Goal: Check status: Check status

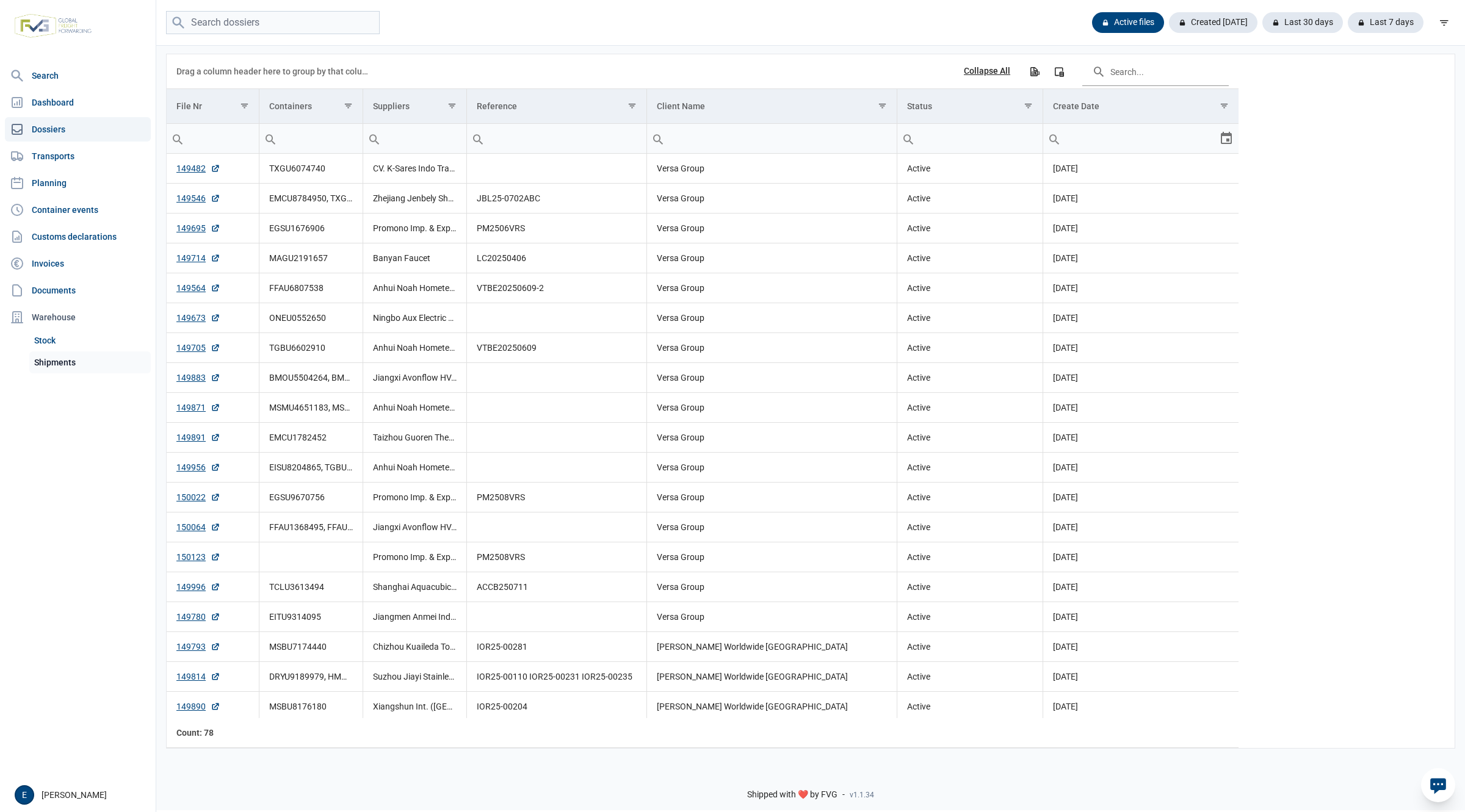
click at [61, 356] on link "Shipments" at bounding box center [90, 362] width 121 height 22
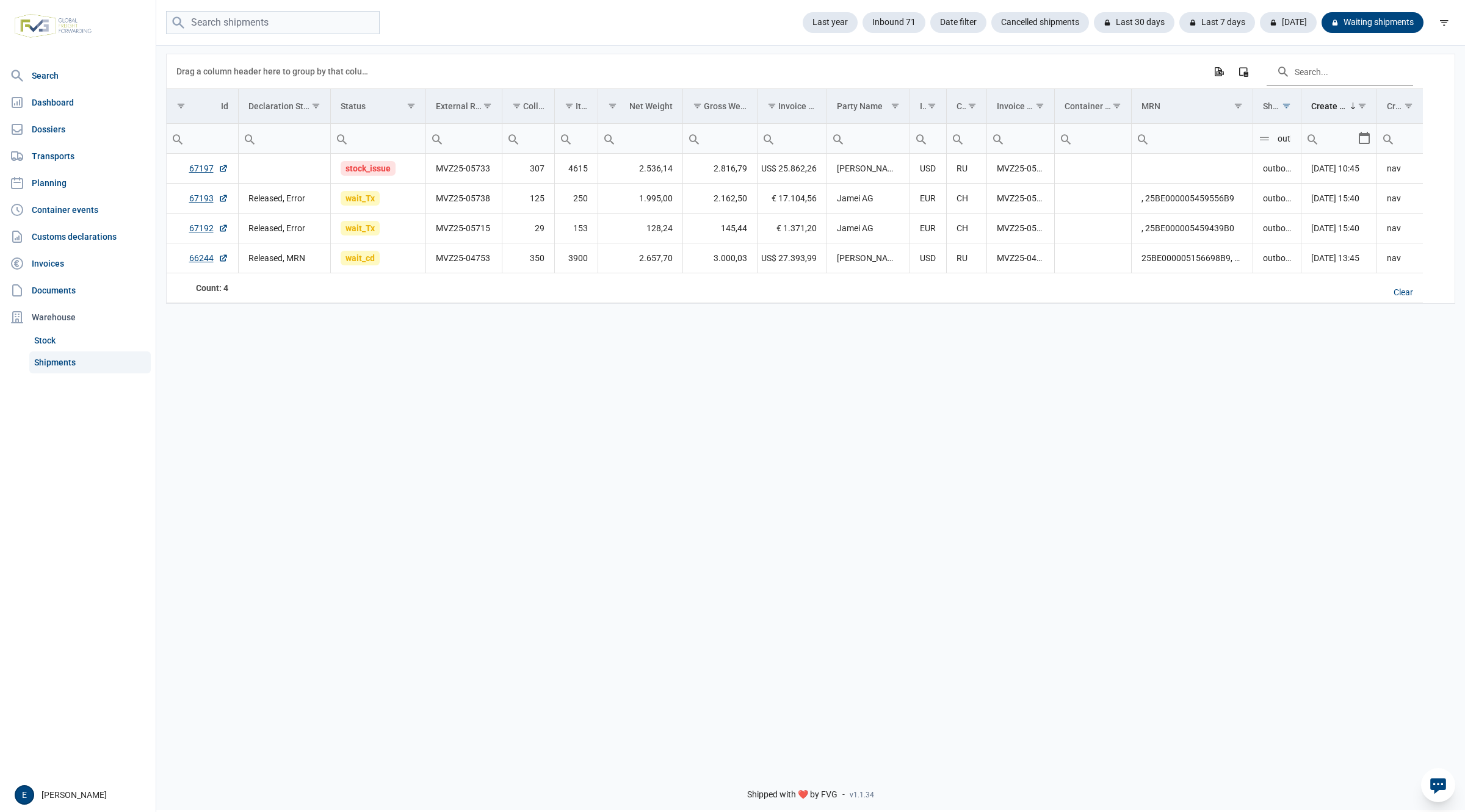
click at [276, 555] on div "Data grid with 4 rows and 18 columns Drag a column header here to group by that…" at bounding box center [810, 401] width 1308 height 715
click at [479, 203] on td "MVZ25-05738" at bounding box center [464, 198] width 76 height 30
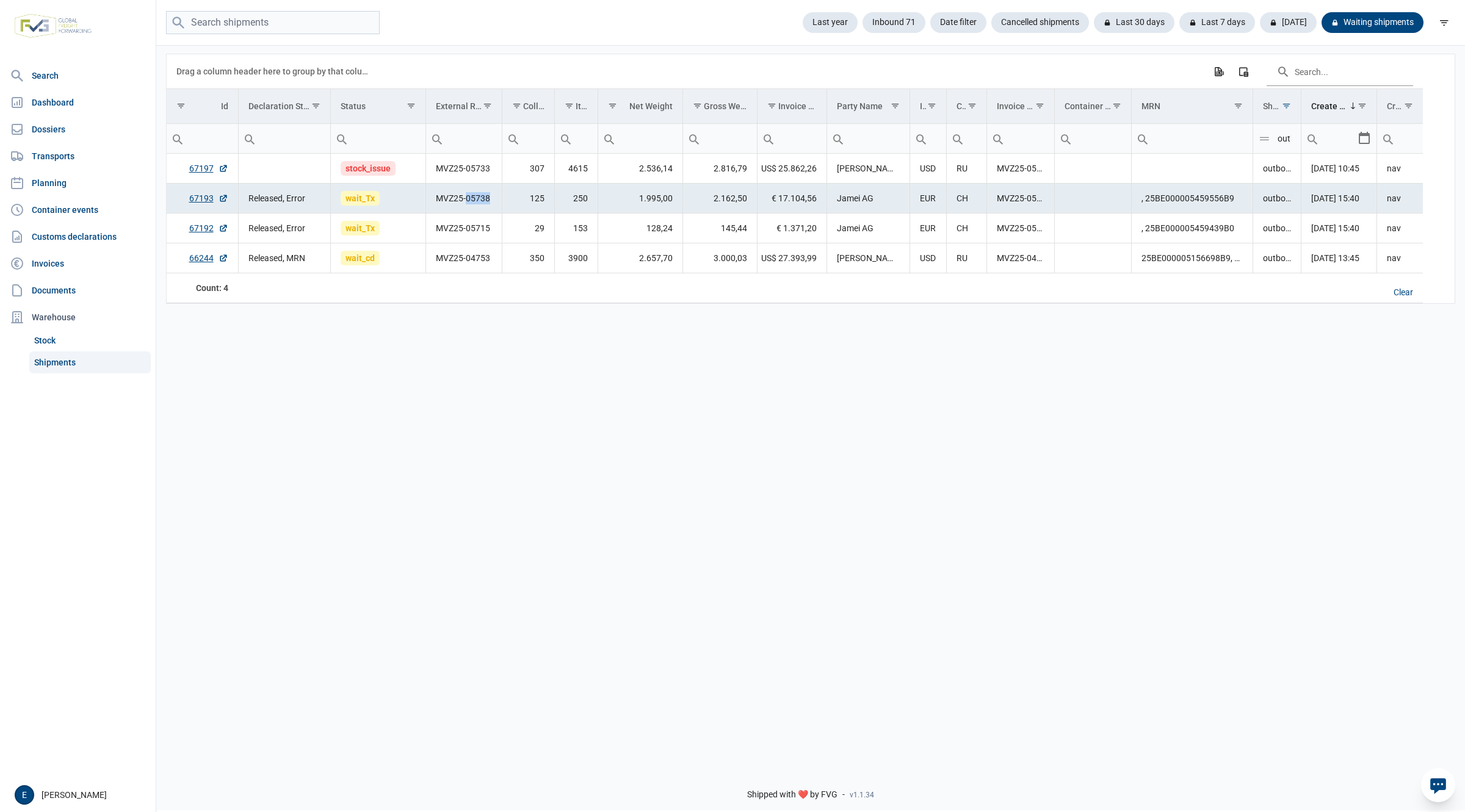
click at [479, 203] on td "MVZ25-05738" at bounding box center [464, 198] width 76 height 30
copy td "05738"
click at [287, 258] on td "Released, MRN" at bounding box center [284, 259] width 92 height 30
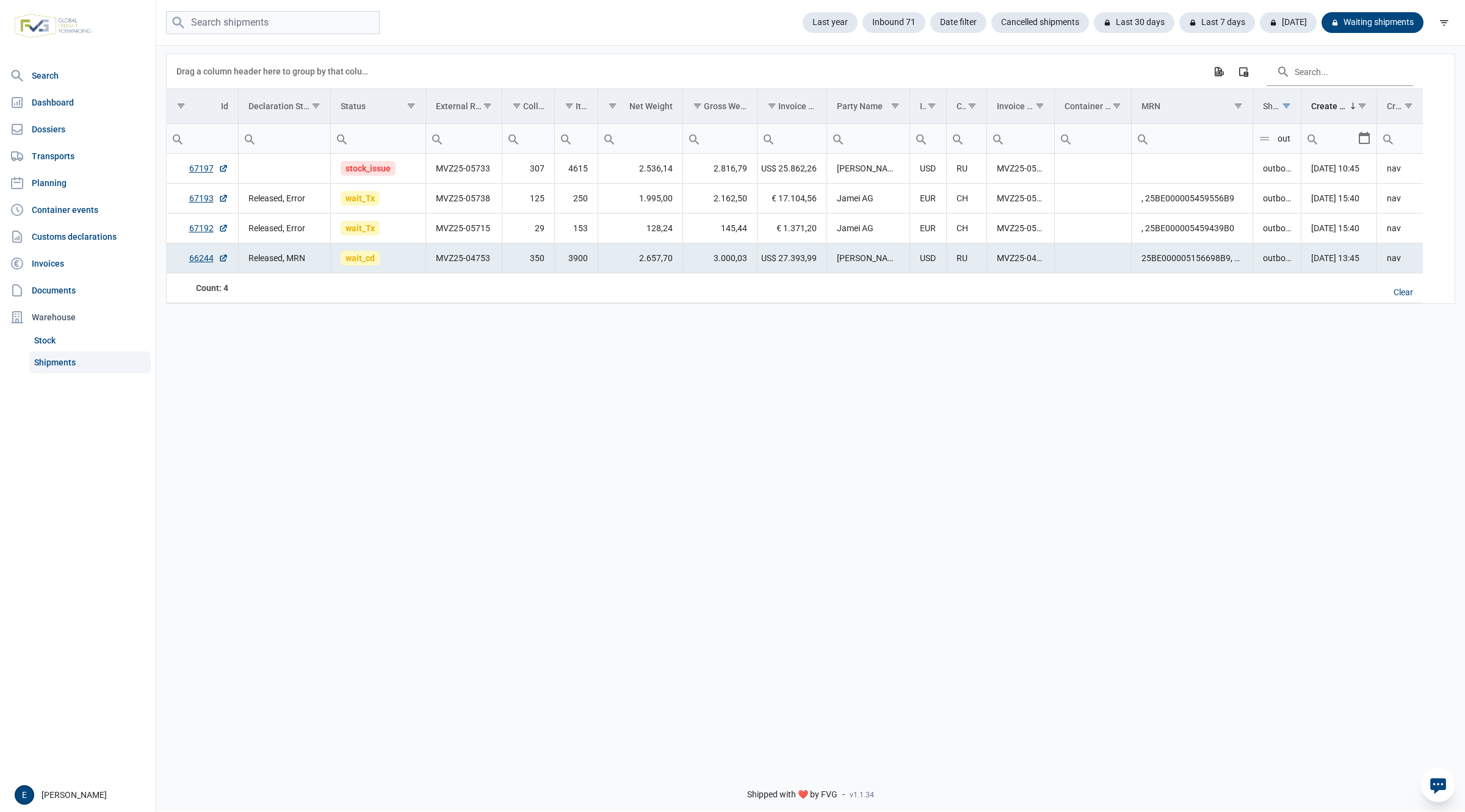
click at [338, 351] on div "Data grid with 4 rows and 18 columns Drag a column header here to group by that…" at bounding box center [810, 401] width 1308 height 715
click at [1220, 27] on div "Last 7 days" at bounding box center [1212, 22] width 85 height 21
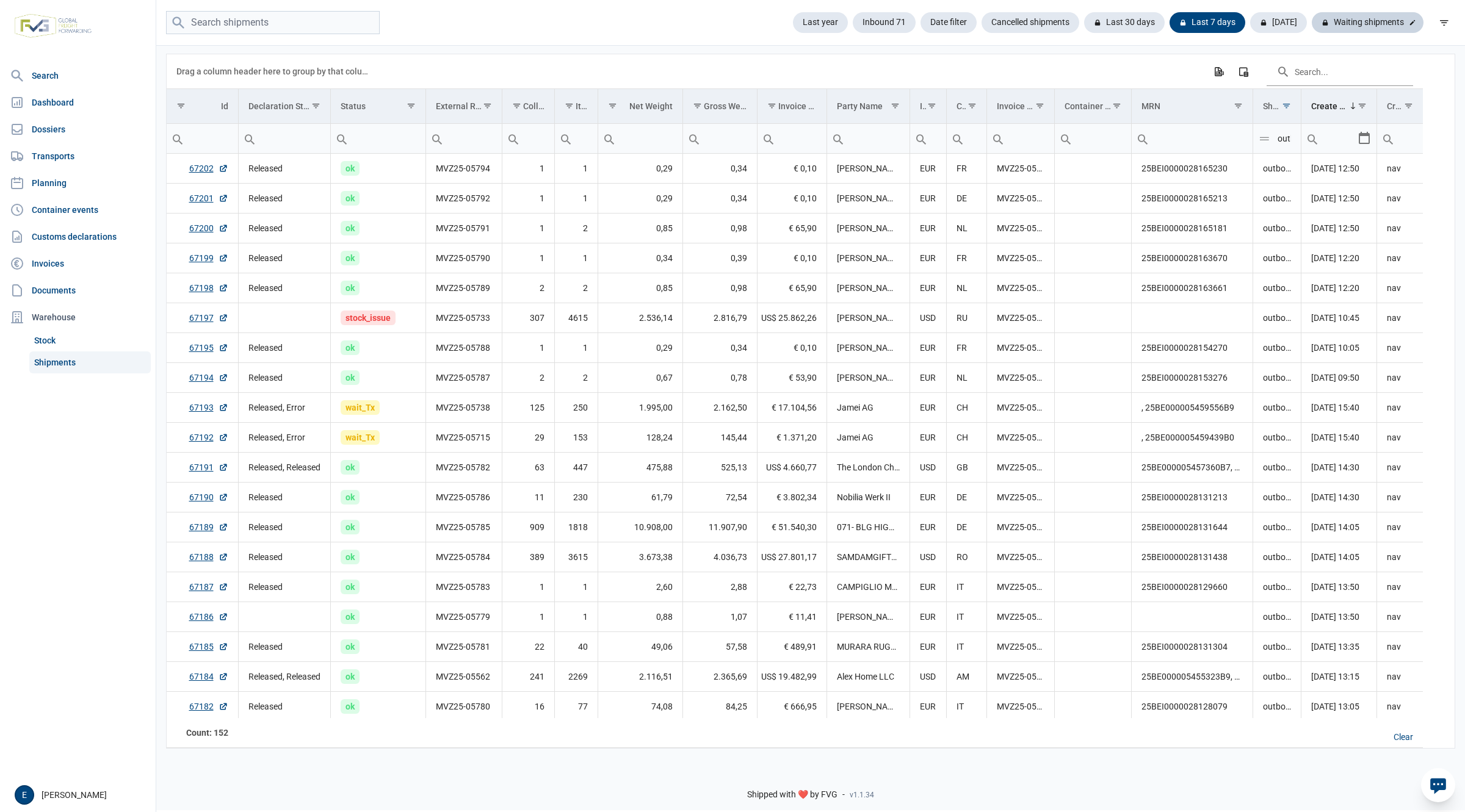
click at [1370, 27] on div "Waiting shipments" at bounding box center [1367, 22] width 112 height 21
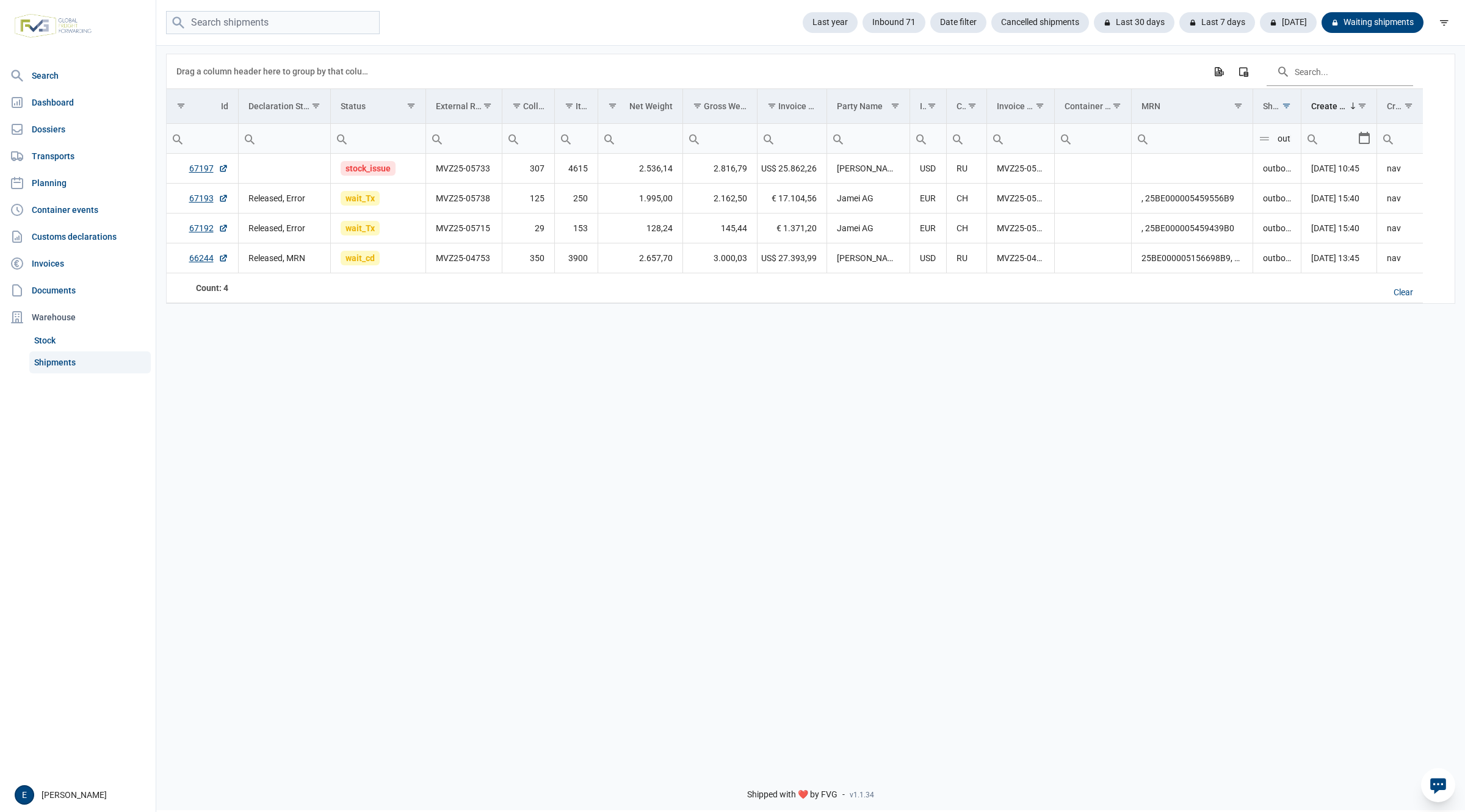
click at [1287, 139] on input "outbound" at bounding box center [1276, 138] width 47 height 29
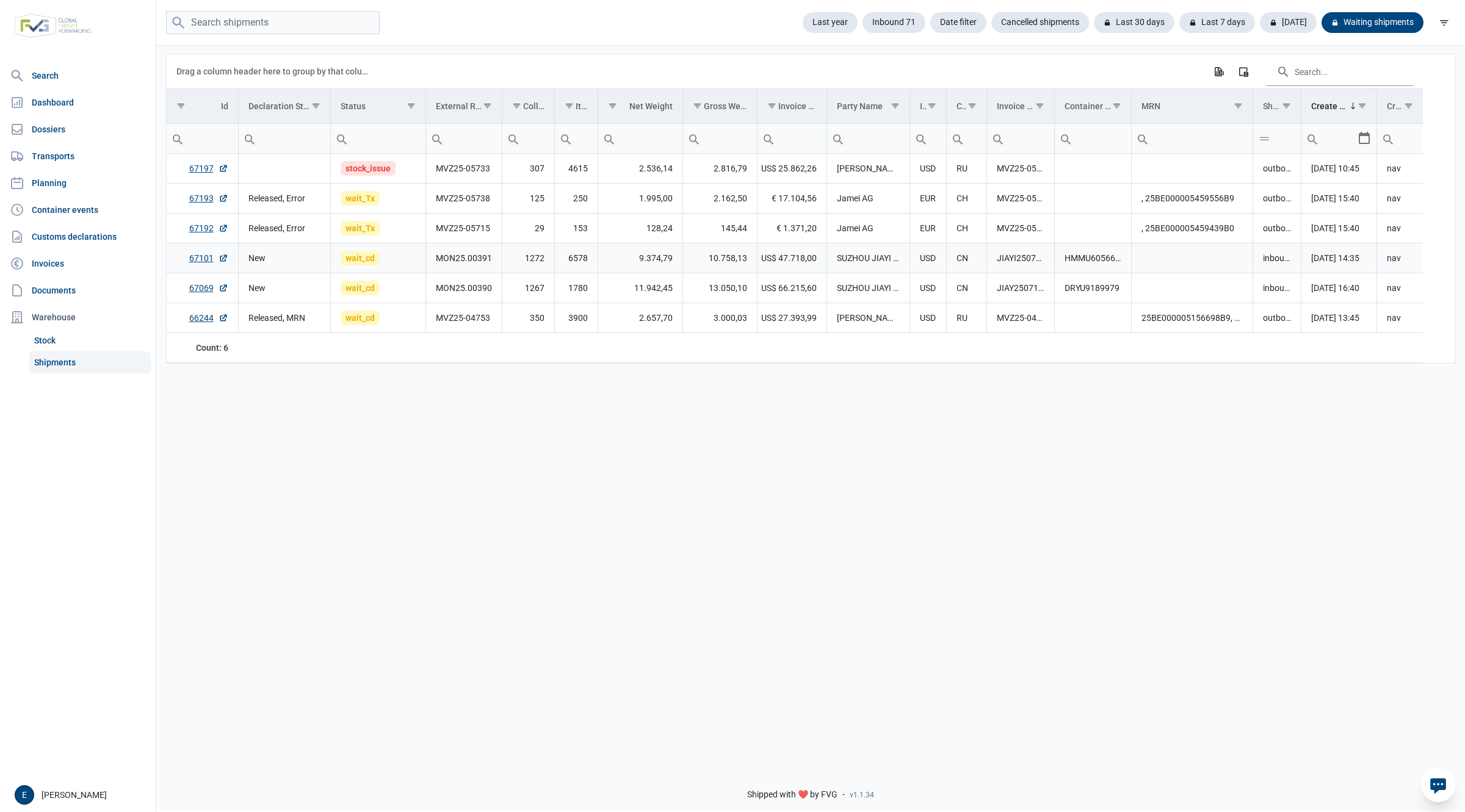
click at [463, 270] on td "MON25.00391" at bounding box center [464, 259] width 76 height 30
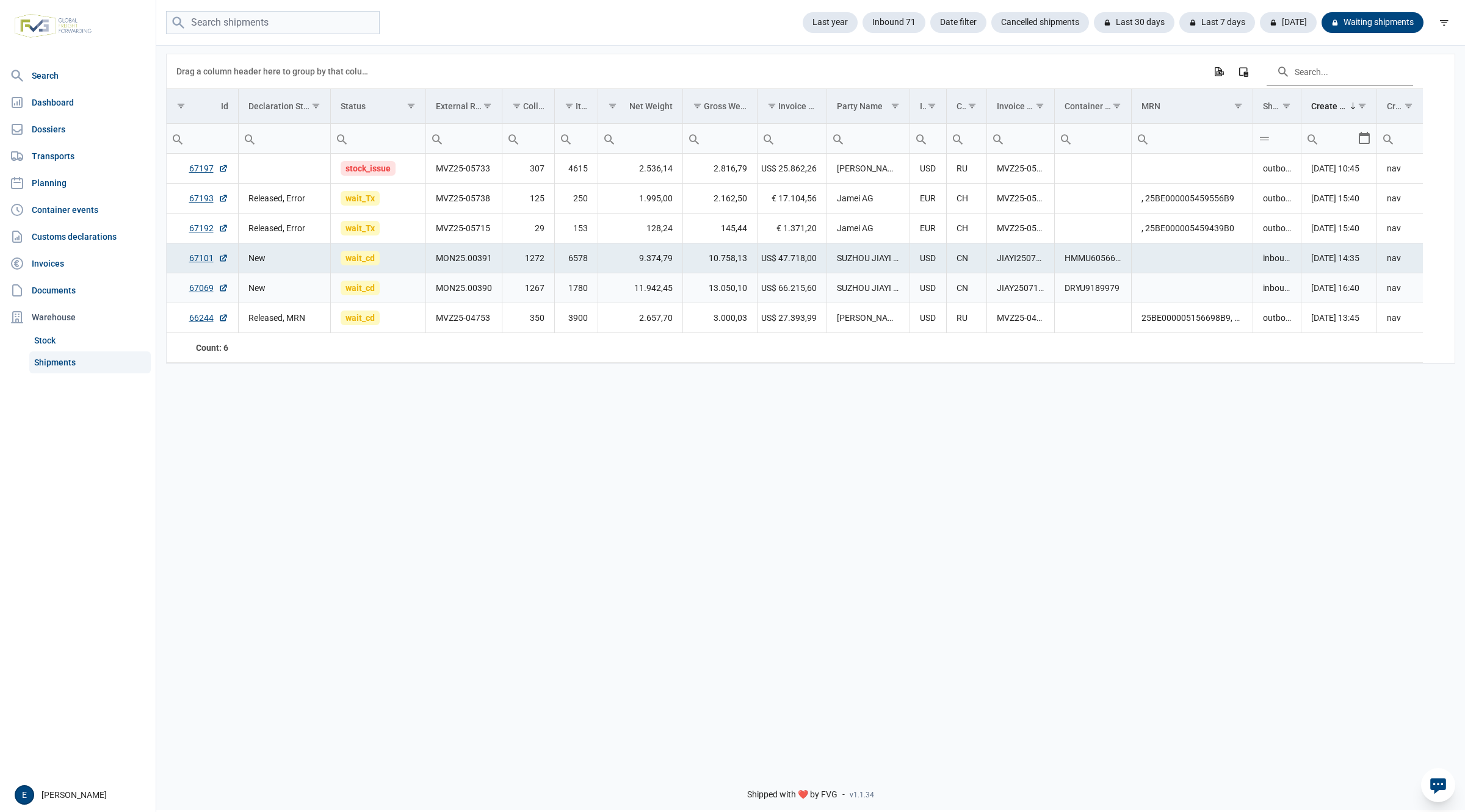
click at [466, 299] on td "MON25.00390" at bounding box center [464, 289] width 76 height 30
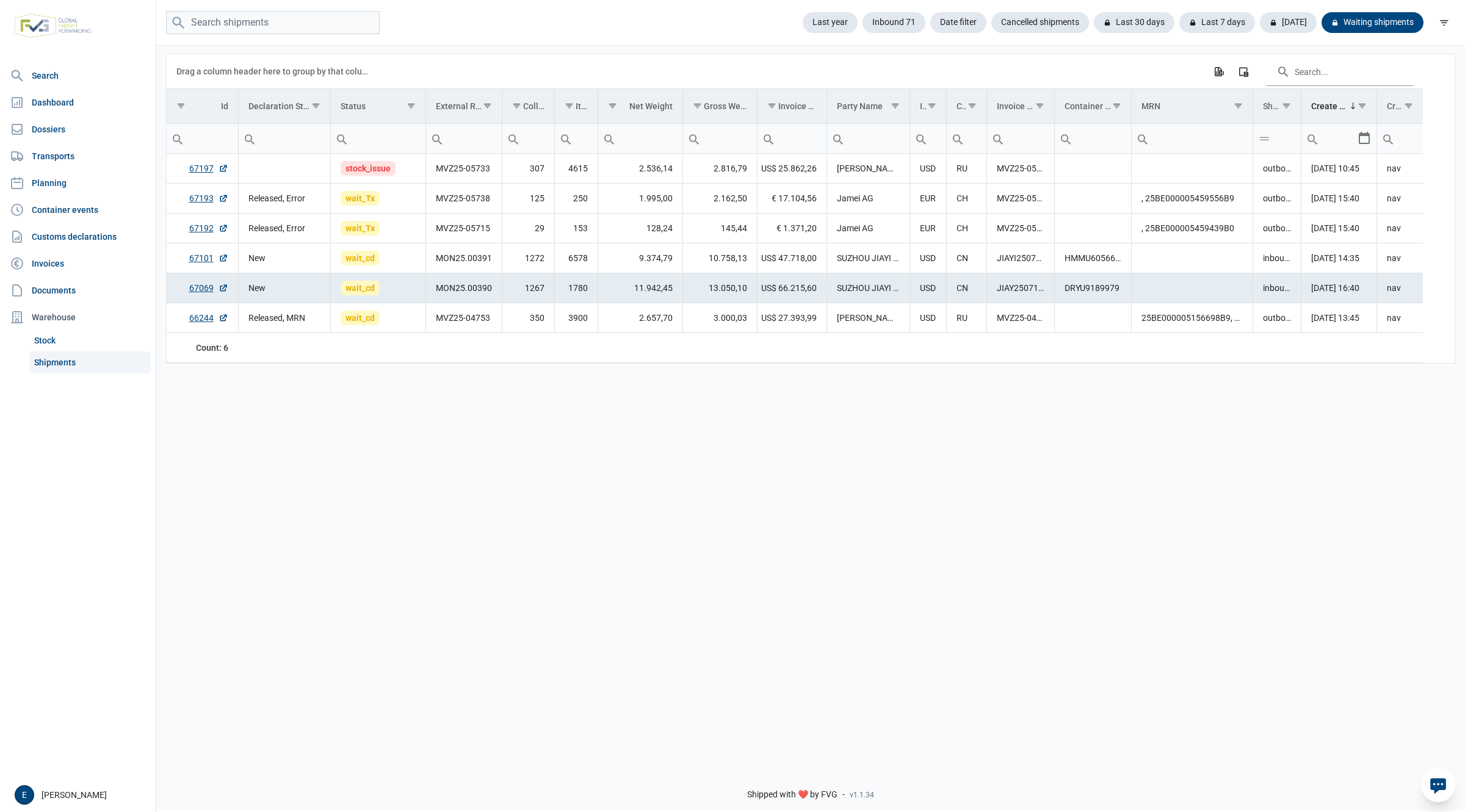
click at [466, 299] on td "MON25.00390" at bounding box center [464, 289] width 76 height 30
click at [484, 265] on td "MON25.00391" at bounding box center [464, 259] width 76 height 30
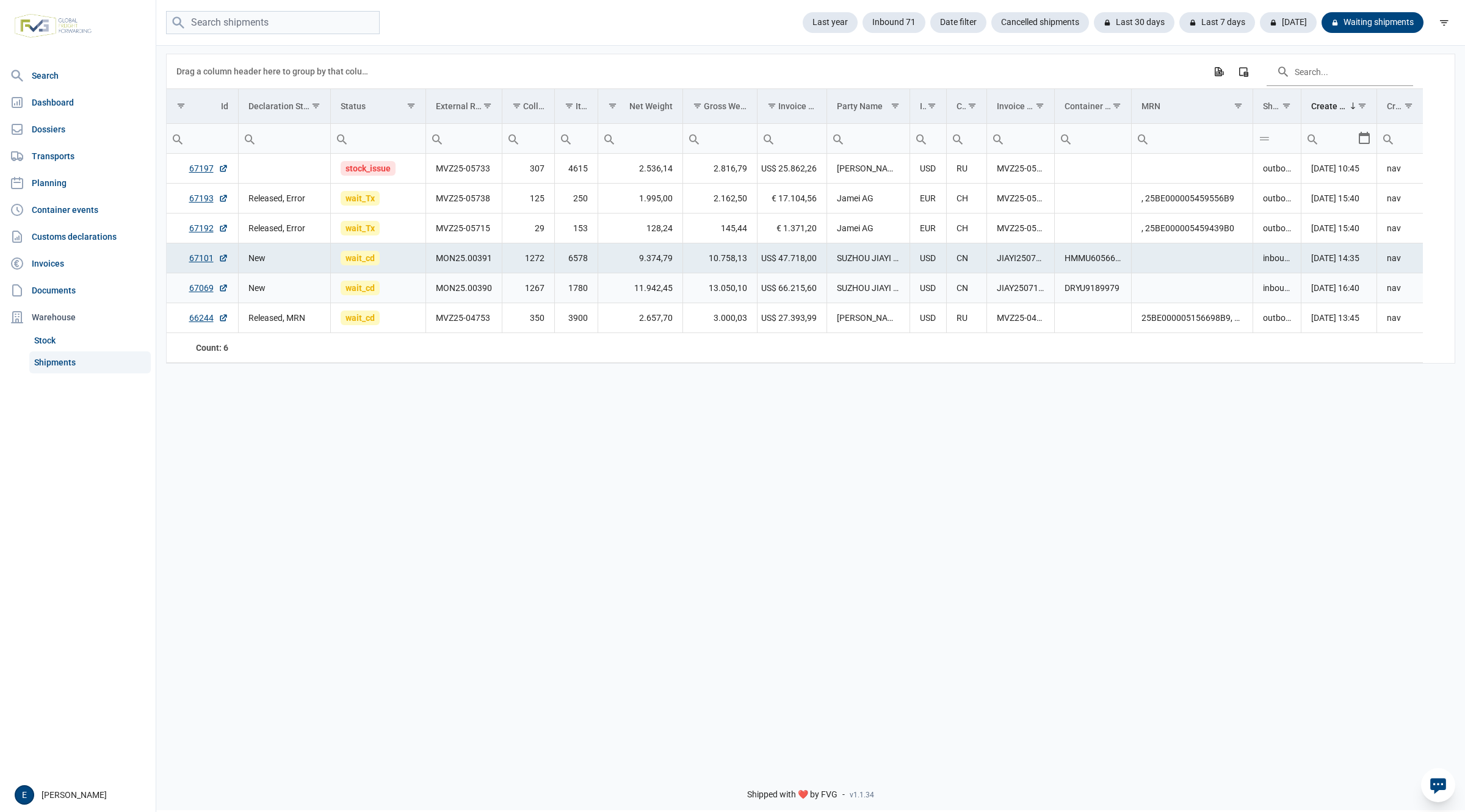
click at [481, 294] on td "MON25.00390" at bounding box center [464, 289] width 76 height 30
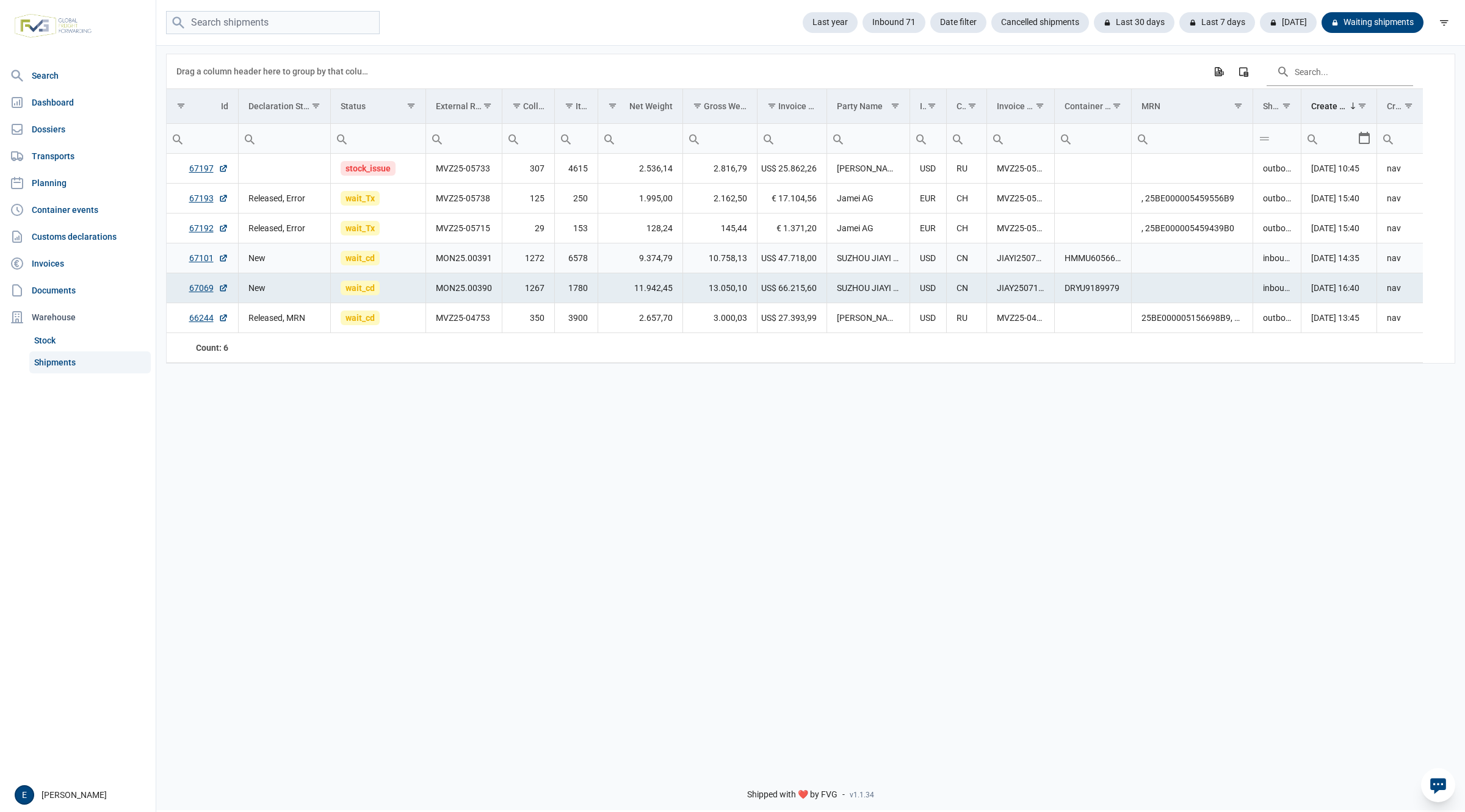
click at [504, 257] on td "1272" at bounding box center [528, 259] width 52 height 30
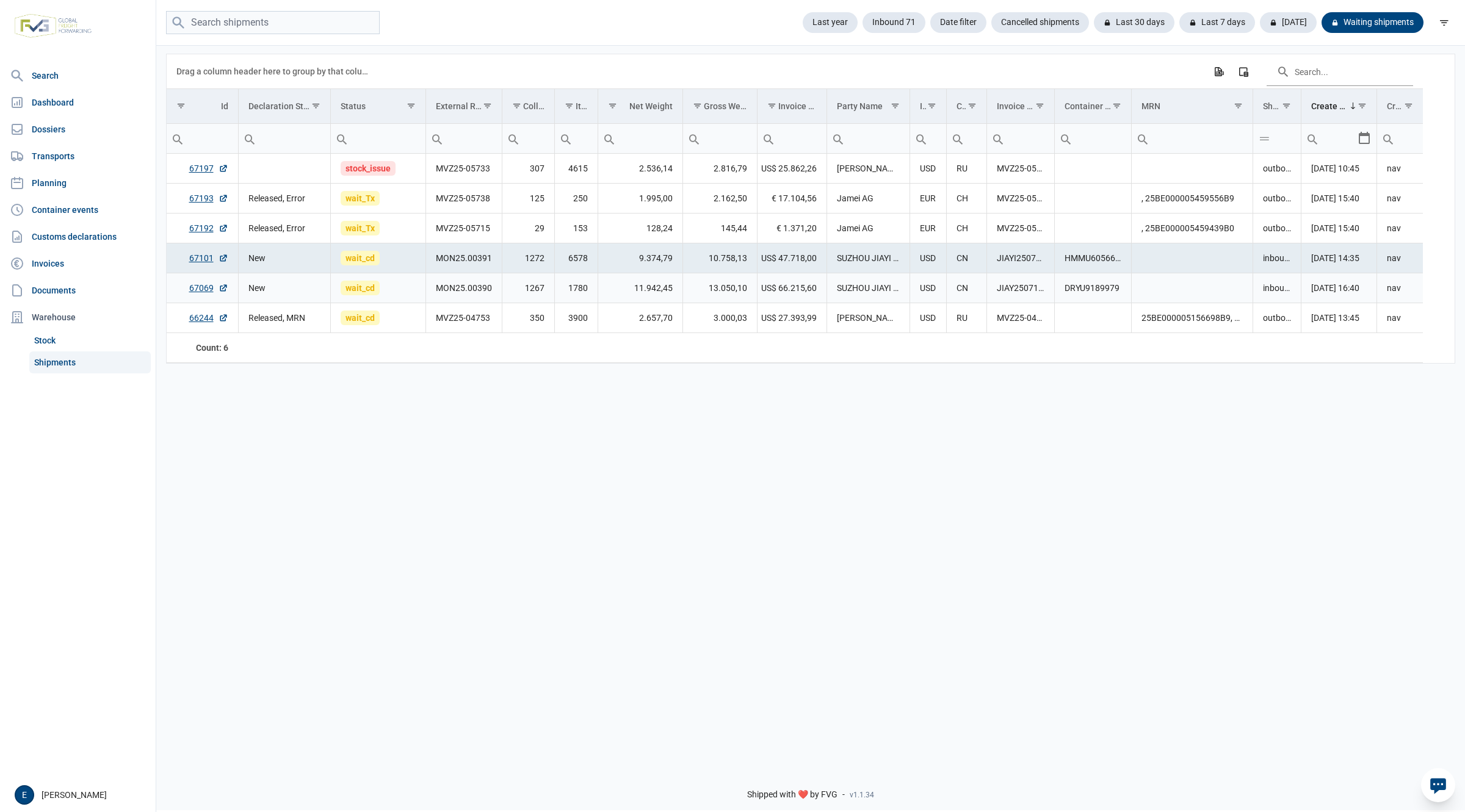
click at [478, 294] on td "MON25.00390" at bounding box center [464, 289] width 76 height 30
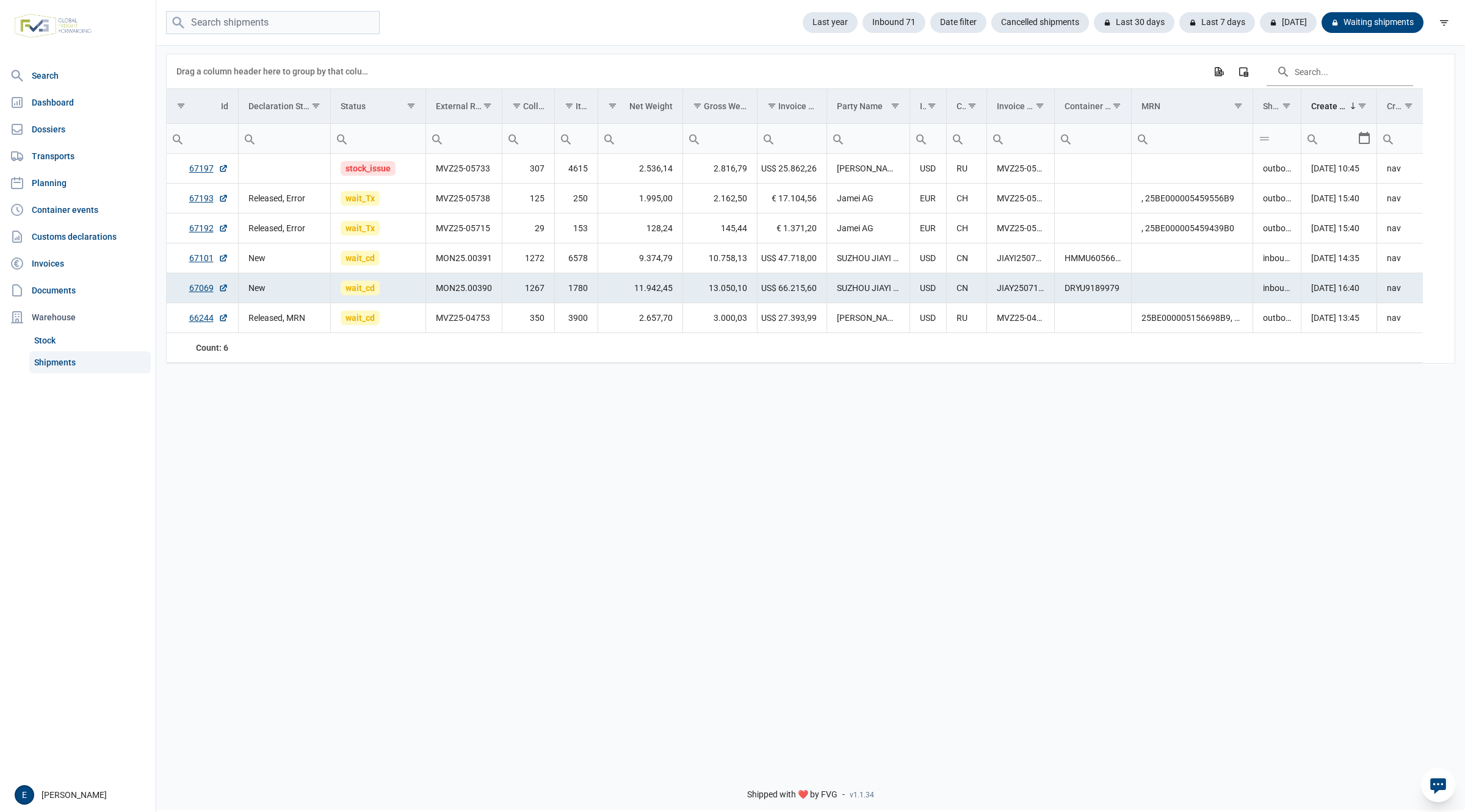
click at [1098, 284] on td "DRYU9189979" at bounding box center [1093, 289] width 77 height 30
copy td "DRYU9189979"
drag, startPoint x: 1131, startPoint y: 116, endPoint x: 1197, endPoint y: 109, distance: 66.4
click at [1197, 109] on div "Data grid with 6 rows and 18 columns Drag a column header here to group by that…" at bounding box center [795, 208] width 1256 height 309
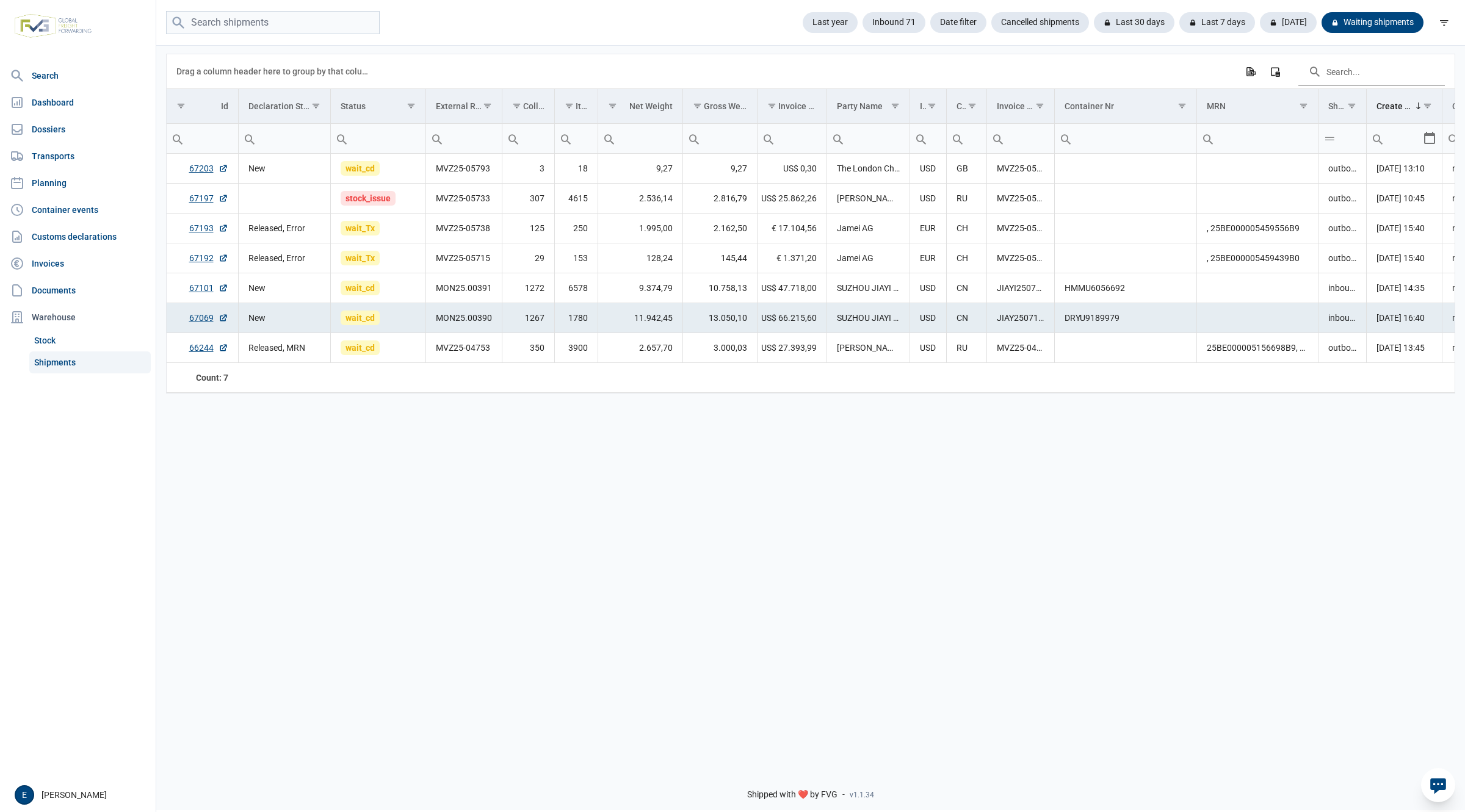
click at [448, 500] on div "Data grid with 7 rows and 18 columns Drag a column header here to group by that…" at bounding box center [810, 401] width 1308 height 715
